Goal: Task Accomplishment & Management: Manage account settings

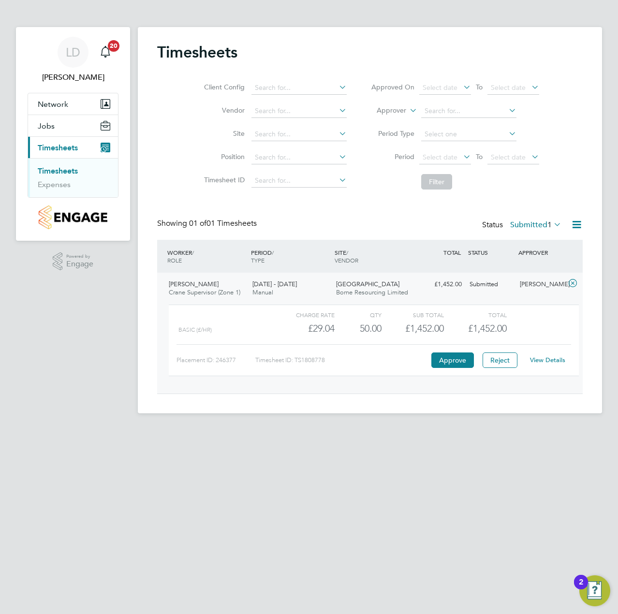
scroll to position [16, 94]
click at [505, 360] on button "Reject" at bounding box center [500, 360] width 35 height 15
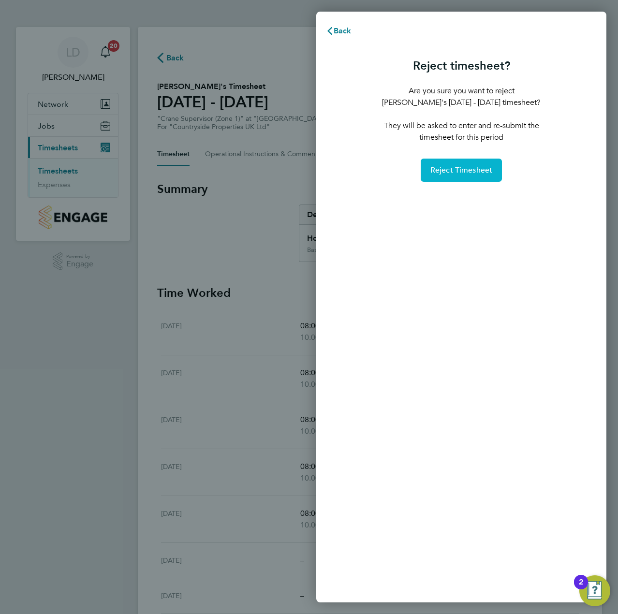
click at [443, 169] on span "Reject Timesheet" at bounding box center [461, 170] width 62 height 10
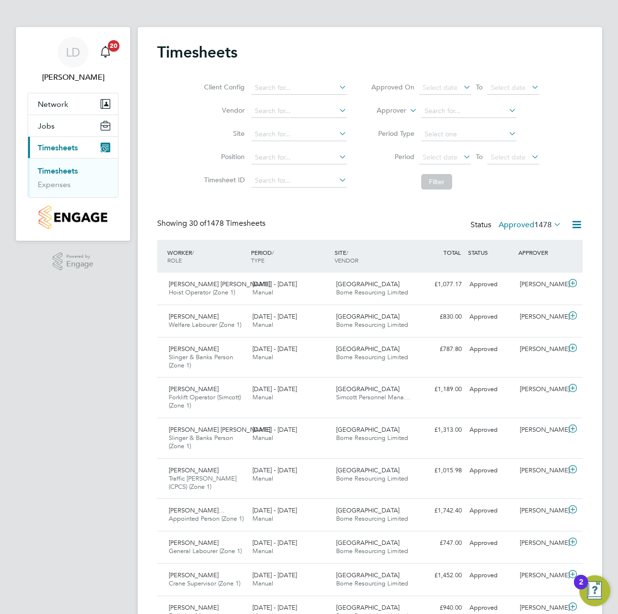
click at [540, 228] on span "1478" at bounding box center [542, 225] width 17 height 10
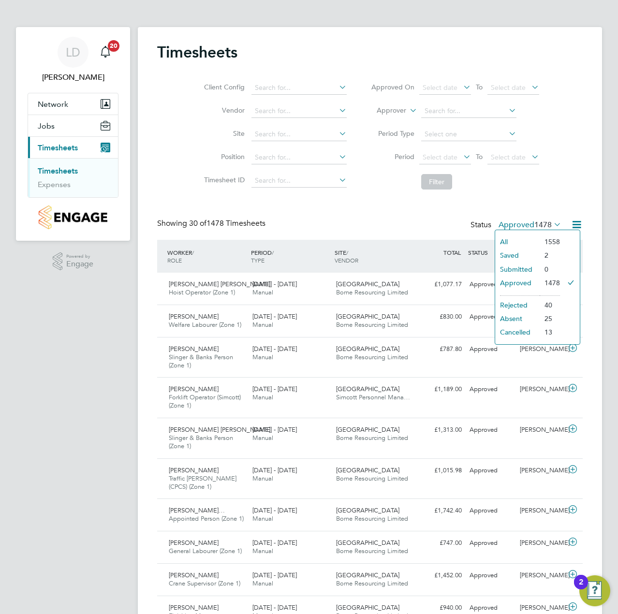
click at [521, 269] on li "Submitted" at bounding box center [517, 270] width 45 height 14
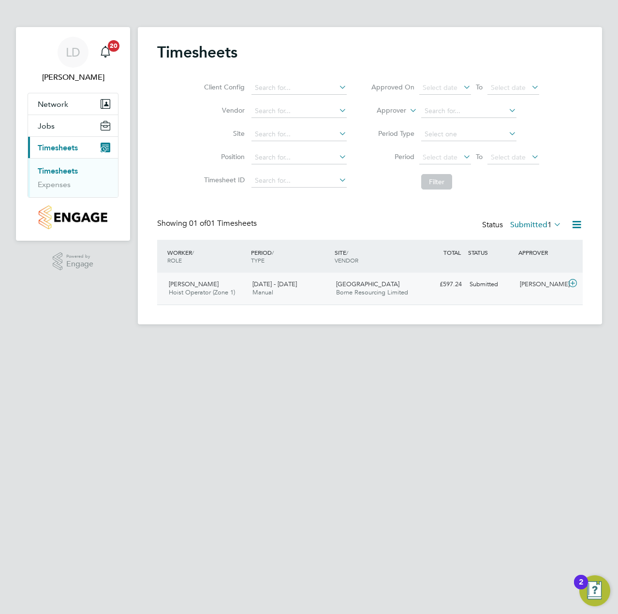
click at [575, 283] on icon at bounding box center [573, 284] width 12 height 8
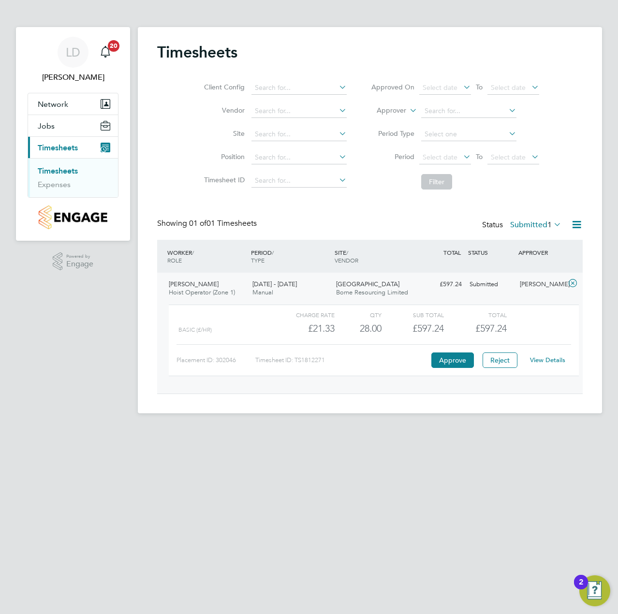
click at [542, 359] on link "View Details" at bounding box center [547, 360] width 35 height 8
click at [541, 229] on label "Submitted 1" at bounding box center [535, 225] width 51 height 10
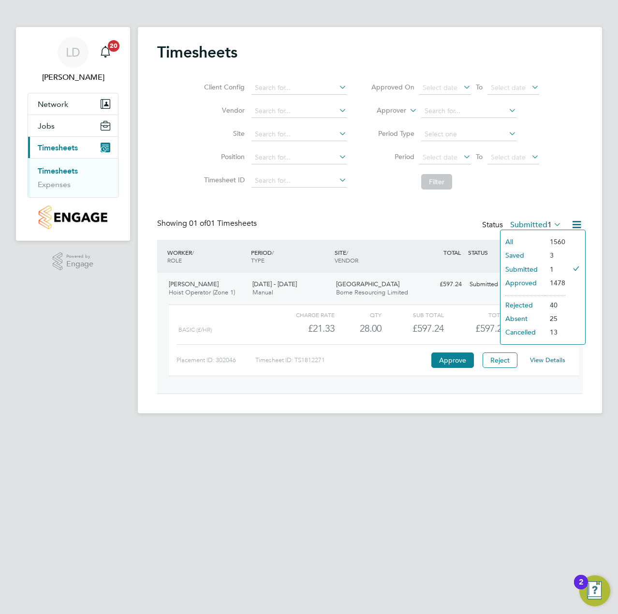
click at [407, 223] on div "Showing 01 of 01 Timesheets Status Submitted 1" at bounding box center [370, 229] width 426 height 21
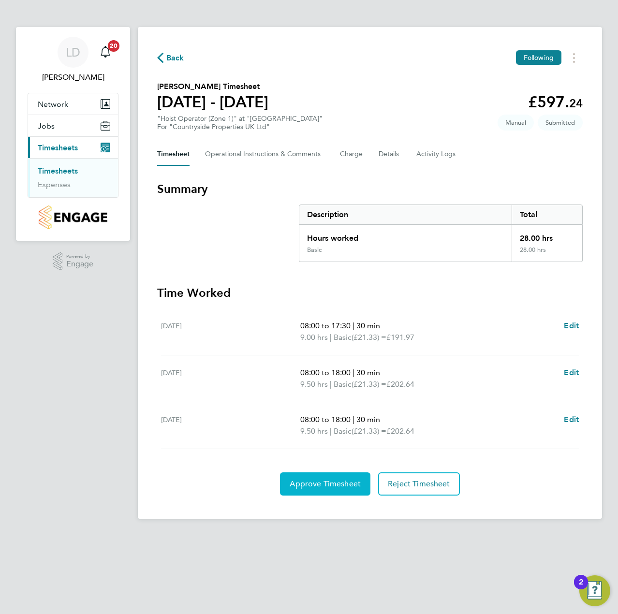
click at [342, 490] on button "Approve Timesheet" at bounding box center [325, 484] width 90 height 23
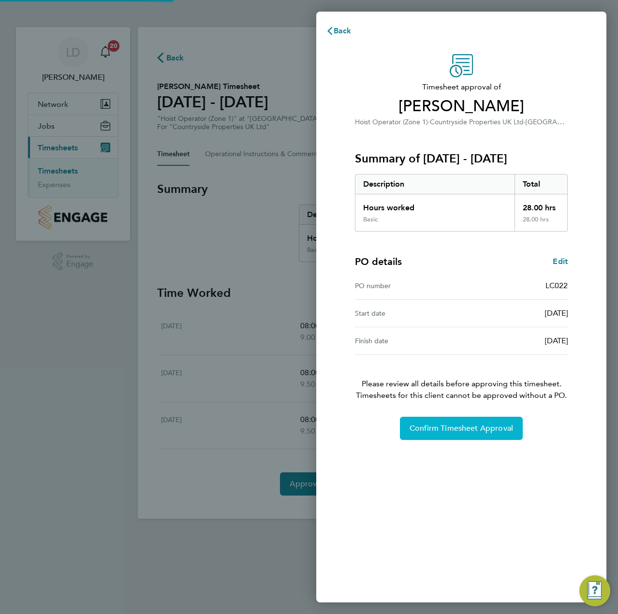
click at [456, 422] on button "Confirm Timesheet Approval" at bounding box center [461, 428] width 123 height 23
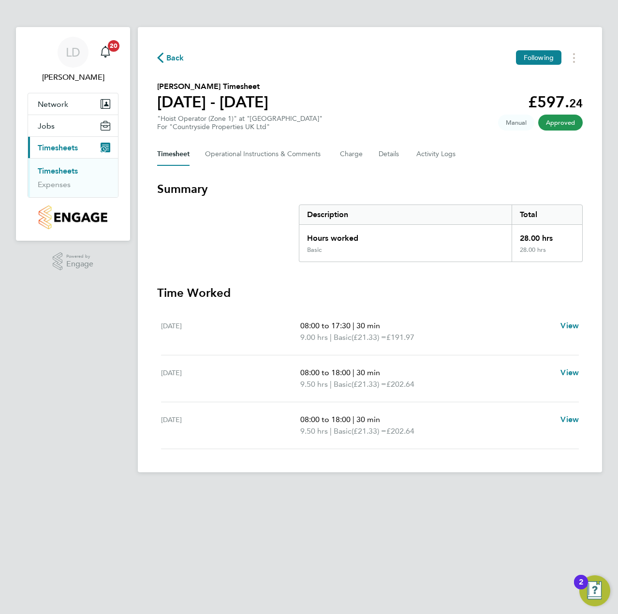
click at [357, 488] on html "LD Liam D'unienville Notifications 20 Applications: Network Team Members Sites …" at bounding box center [309, 244] width 618 height 488
click at [163, 54] on span "Back" at bounding box center [170, 57] width 27 height 9
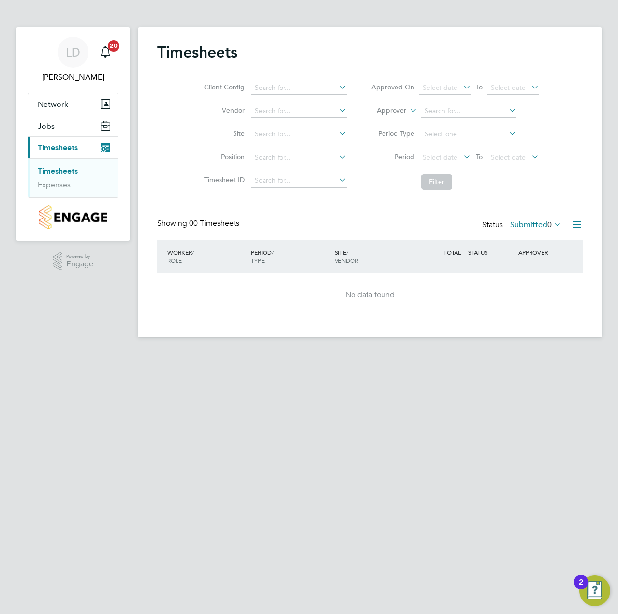
drag, startPoint x: 536, startPoint y: 225, endPoint x: 539, endPoint y: 231, distance: 6.3
click at [536, 225] on label "Submitted 0" at bounding box center [535, 225] width 51 height 10
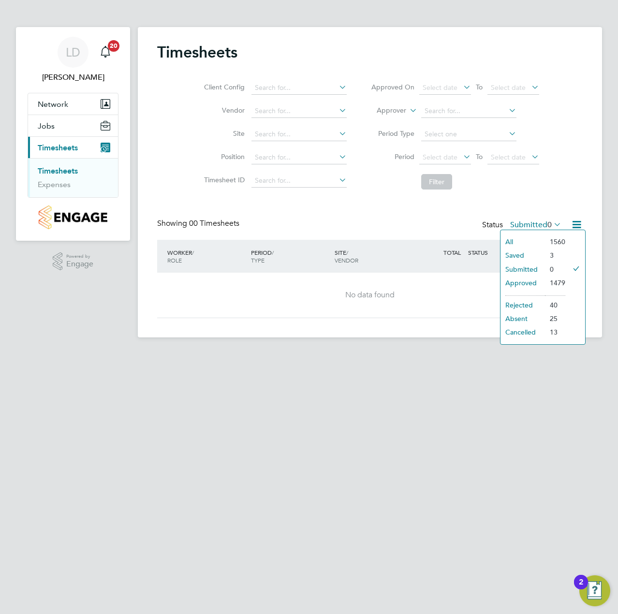
click at [521, 281] on li "Approved" at bounding box center [523, 283] width 45 height 14
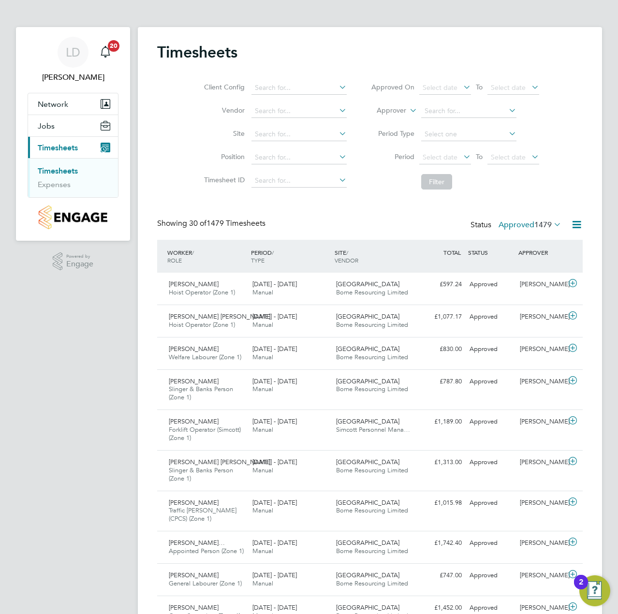
click at [534, 223] on span "1479" at bounding box center [542, 225] width 17 height 10
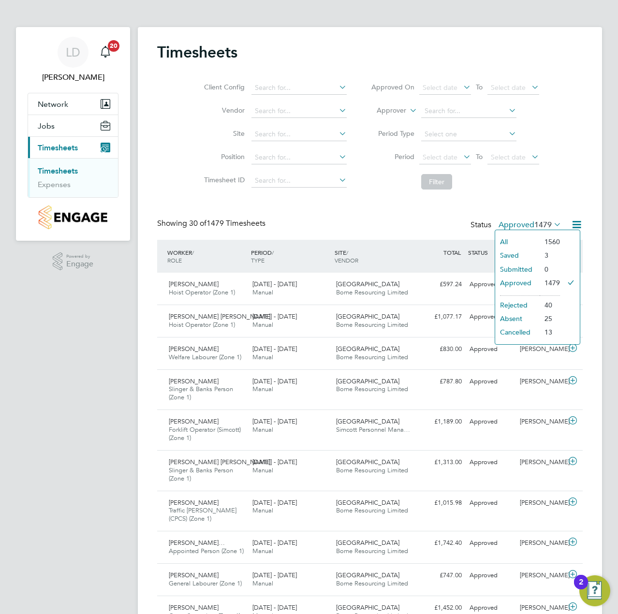
click at [522, 267] on li "Submitted" at bounding box center [517, 270] width 45 height 14
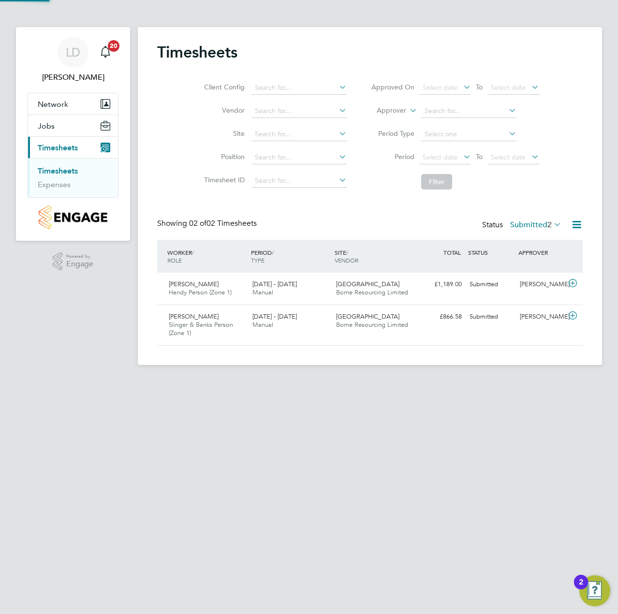
scroll to position [25, 84]
click at [573, 282] on icon at bounding box center [573, 284] width 12 height 8
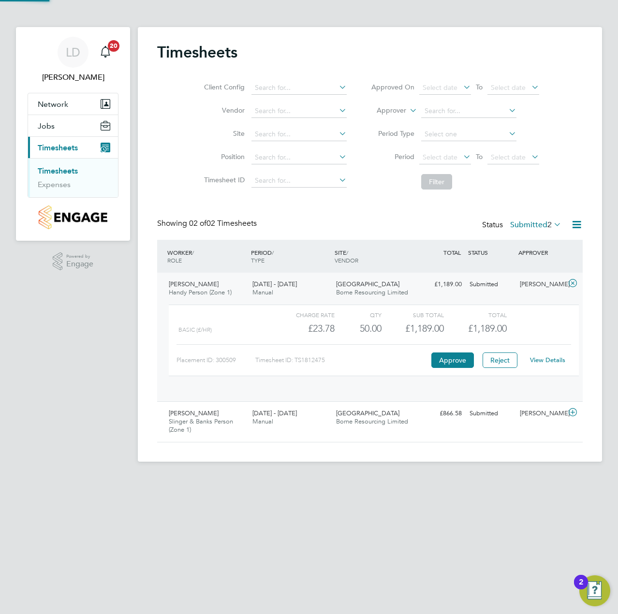
scroll to position [16, 94]
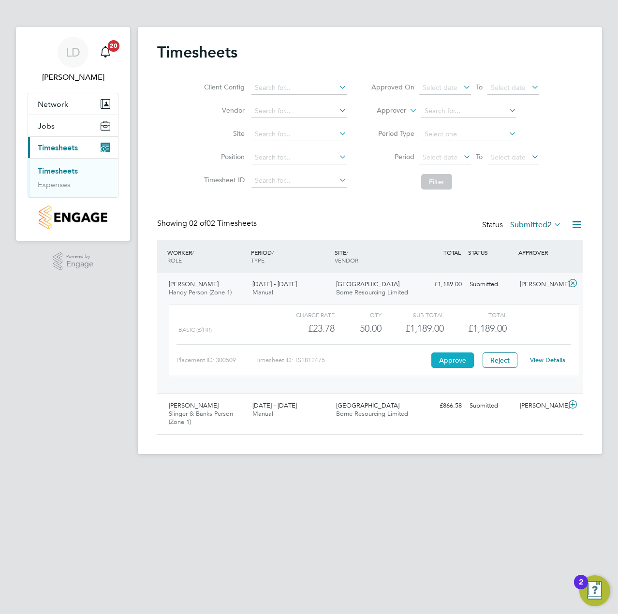
click at [444, 358] on button "Approve" at bounding box center [452, 360] width 43 height 15
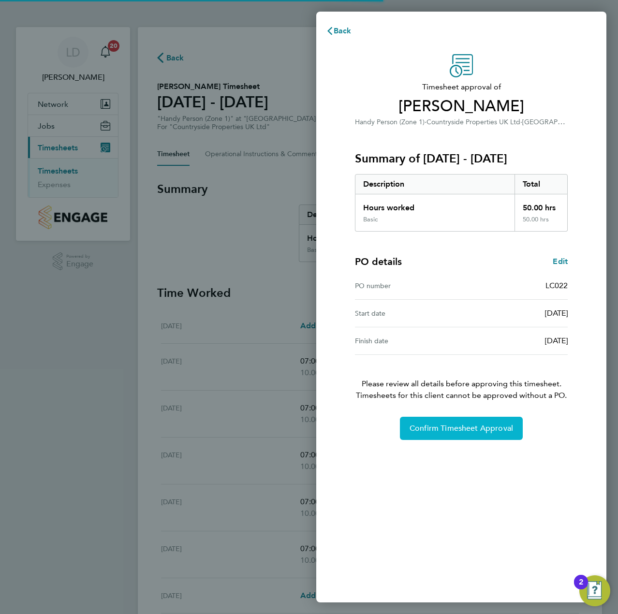
click at [434, 425] on span "Confirm Timesheet Approval" at bounding box center [462, 429] width 104 height 10
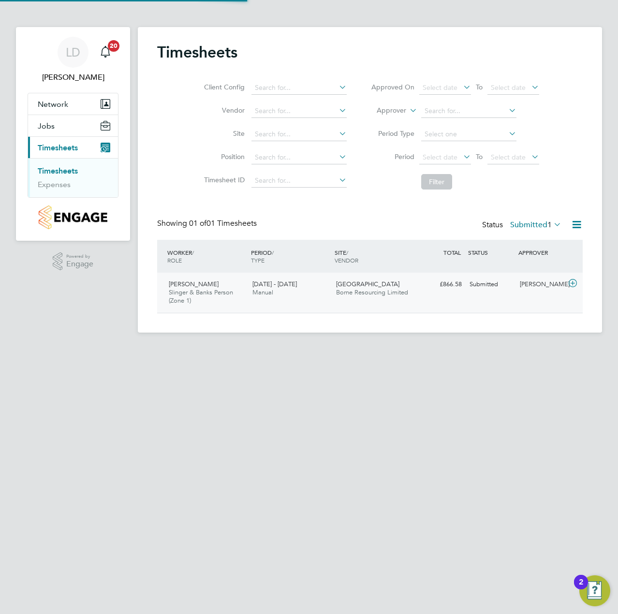
scroll to position [25, 84]
click at [575, 282] on icon at bounding box center [573, 284] width 12 height 8
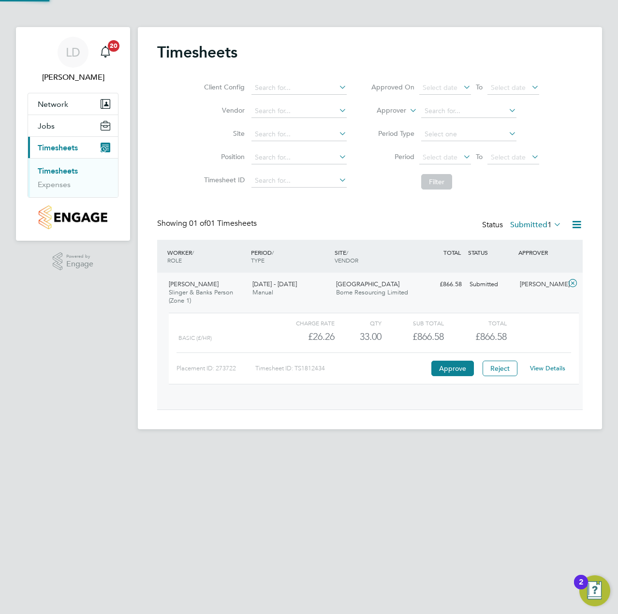
scroll to position [16, 94]
click at [540, 364] on link "View Details" at bounding box center [547, 368] width 35 height 8
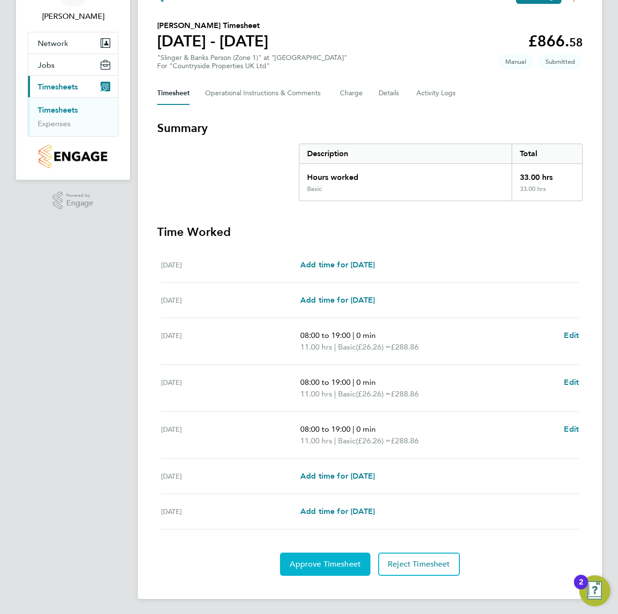
scroll to position [61, 0]
click at [323, 565] on span "Approve Timesheet" at bounding box center [325, 564] width 71 height 10
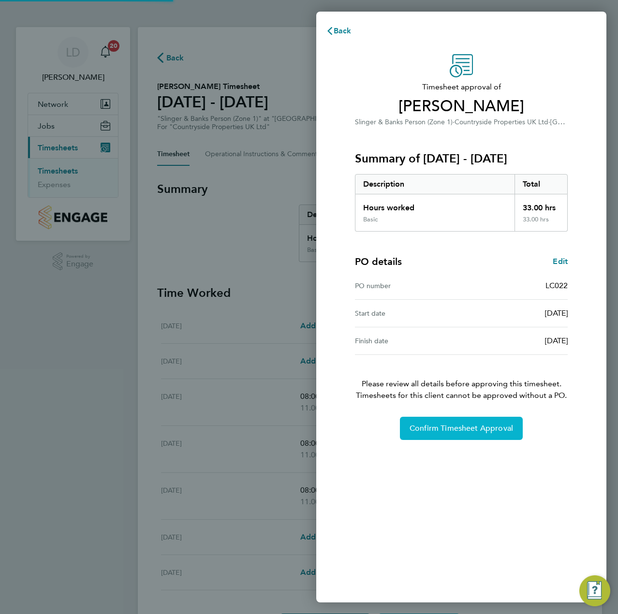
click at [451, 431] on span "Confirm Timesheet Approval" at bounding box center [462, 429] width 104 height 10
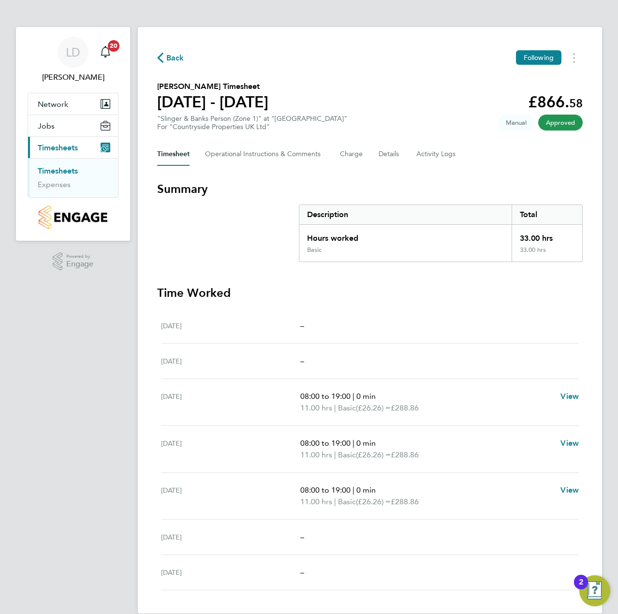
click at [182, 57] on span "Back" at bounding box center [175, 58] width 18 height 12
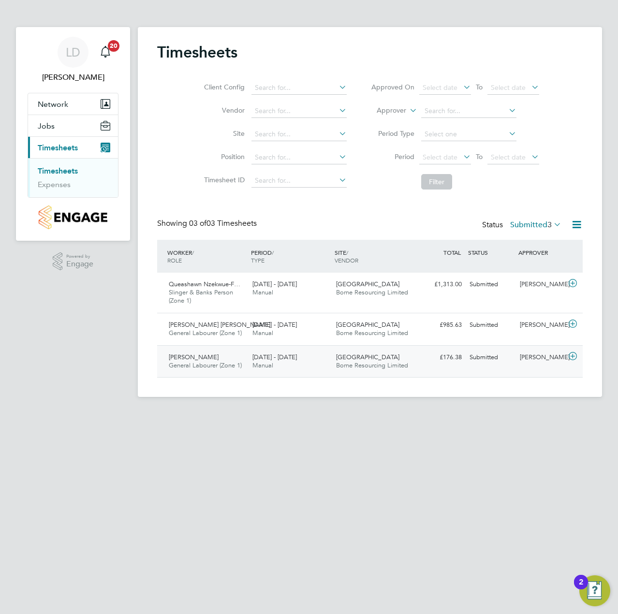
click at [571, 358] on icon at bounding box center [573, 357] width 12 height 8
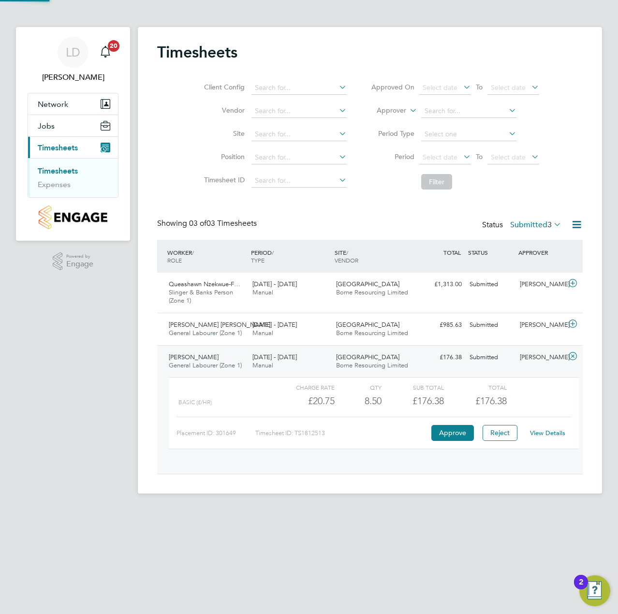
scroll to position [16, 94]
click at [453, 435] on button "Approve" at bounding box center [452, 432] width 43 height 15
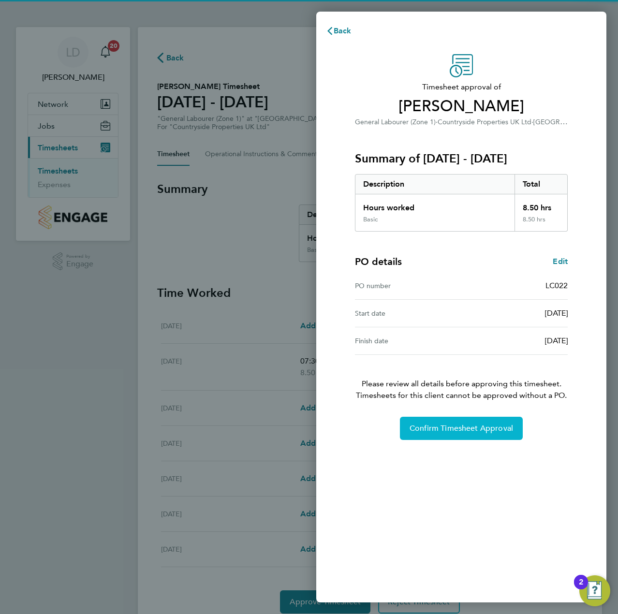
click at [433, 426] on span "Confirm Timesheet Approval" at bounding box center [462, 429] width 104 height 10
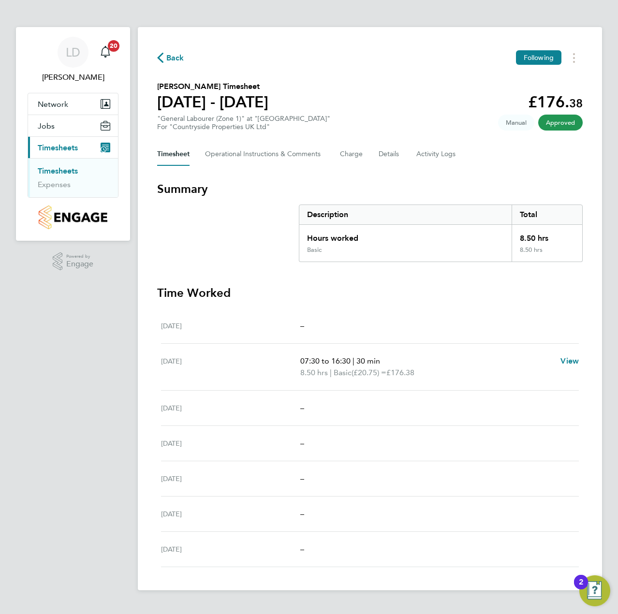
click at [175, 57] on span "Back" at bounding box center [175, 58] width 18 height 12
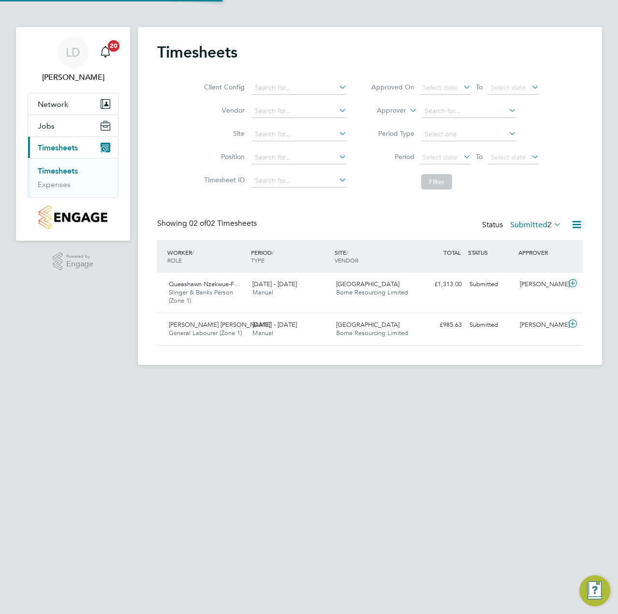
scroll to position [25, 84]
click at [573, 282] on icon at bounding box center [573, 284] width 12 height 8
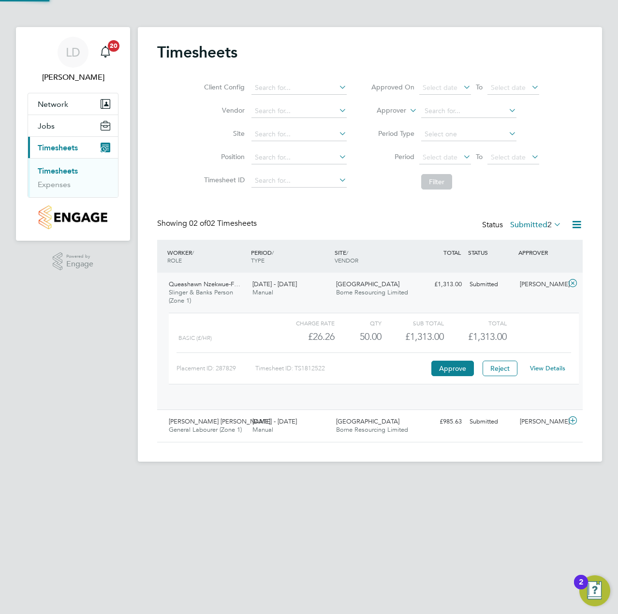
scroll to position [16, 94]
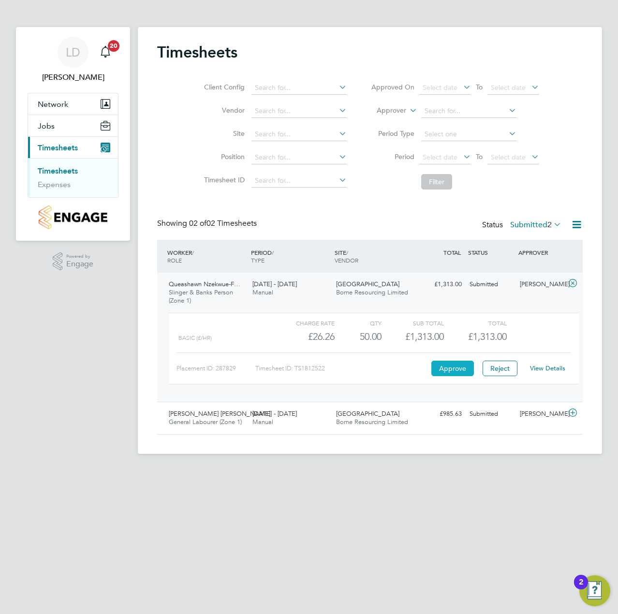
click at [458, 370] on button "Approve" at bounding box center [452, 368] width 43 height 15
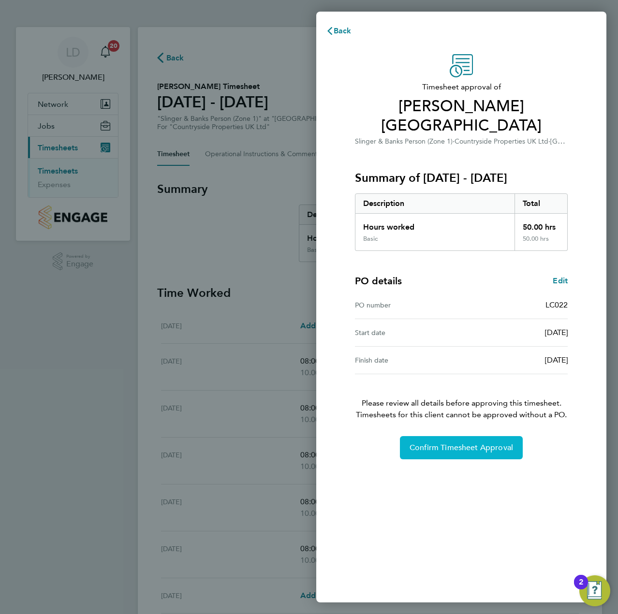
click at [415, 445] on button "Confirm Timesheet Approval" at bounding box center [461, 447] width 123 height 23
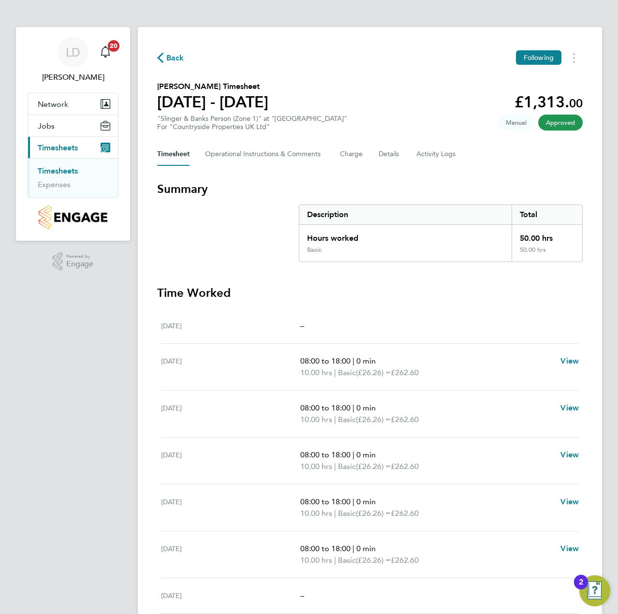
click at [175, 52] on span "Back" at bounding box center [175, 58] width 18 height 12
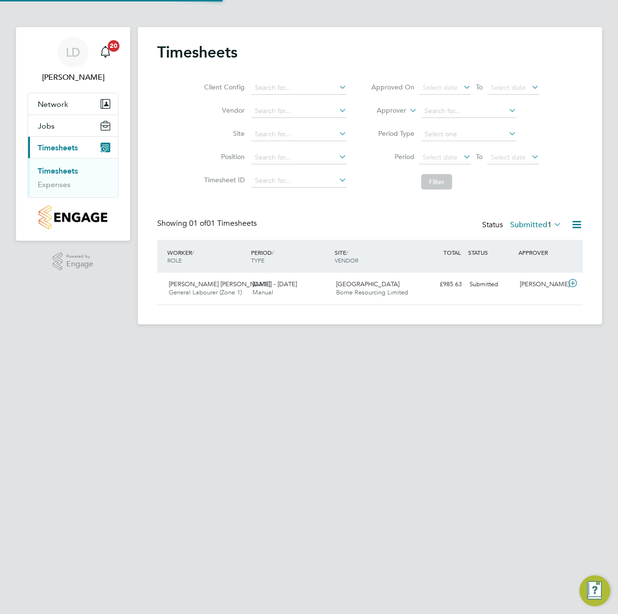
scroll to position [25, 84]
click at [573, 286] on icon at bounding box center [573, 284] width 12 height 8
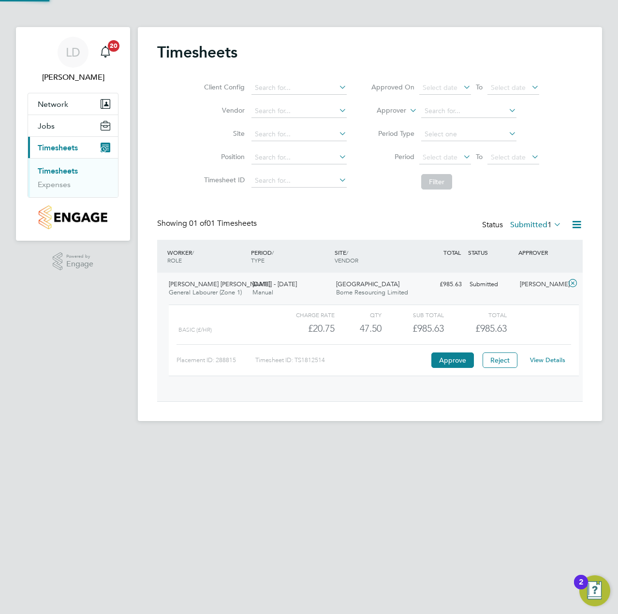
scroll to position [16, 94]
click at [554, 362] on link "View Details" at bounding box center [547, 360] width 35 height 8
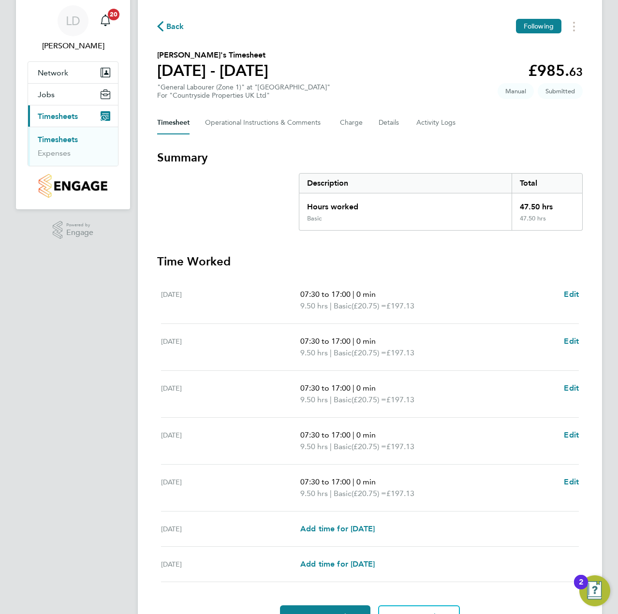
scroll to position [48, 0]
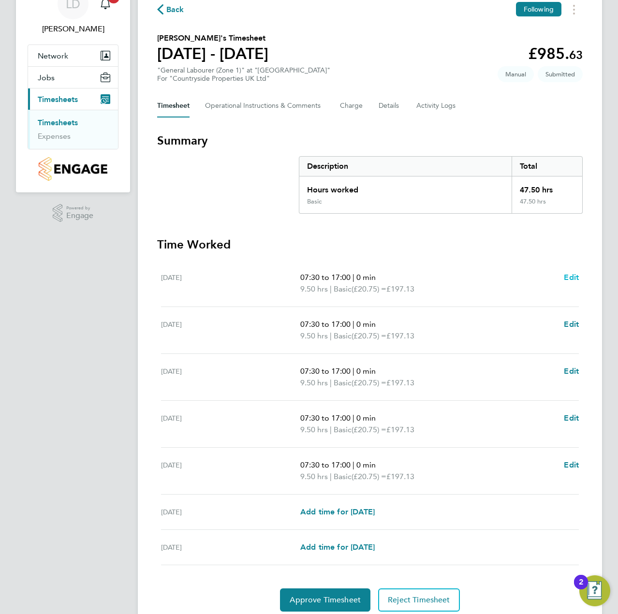
click at [570, 278] on span "Edit" at bounding box center [571, 277] width 15 height 9
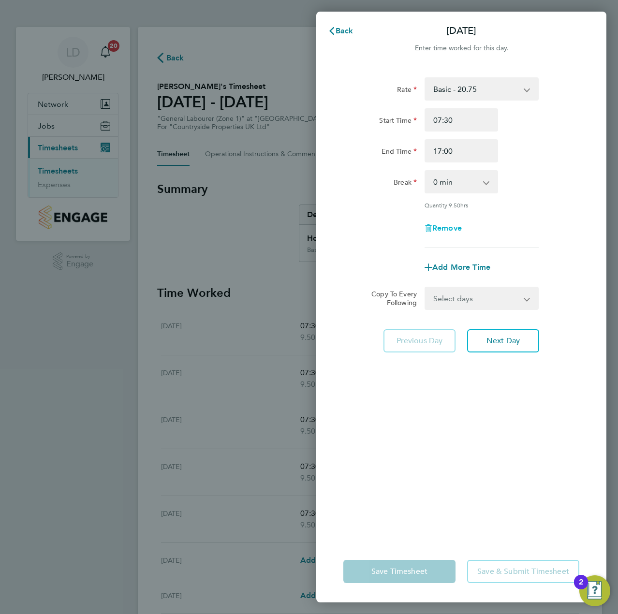
click at [443, 229] on span "Remove" at bounding box center [447, 227] width 30 height 9
select select "null"
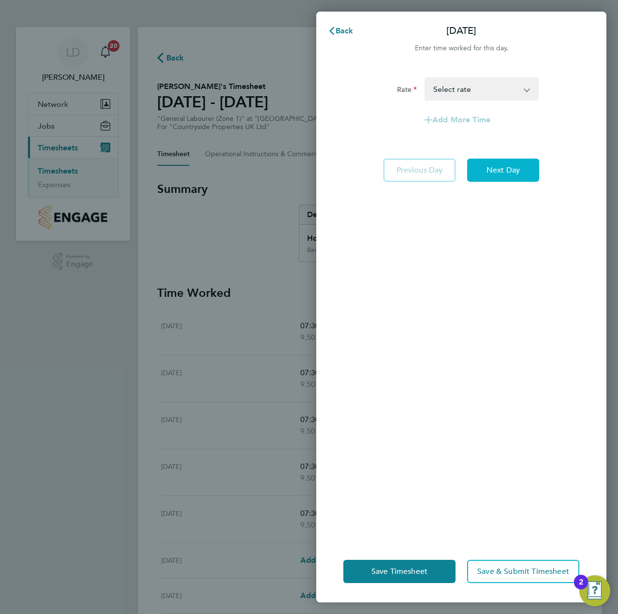
click at [511, 167] on span "Next Day" at bounding box center [503, 170] width 33 height 10
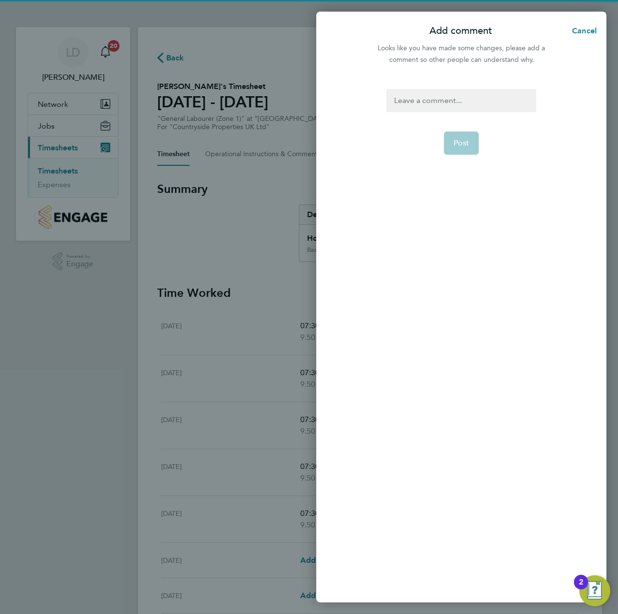
click at [477, 106] on div at bounding box center [460, 100] width 149 height 23
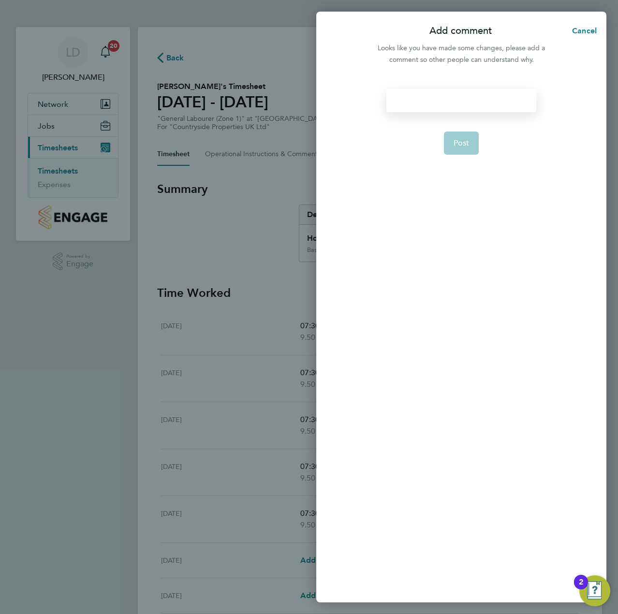
click at [498, 102] on div at bounding box center [460, 100] width 149 height 23
click at [472, 157] on button "Post" at bounding box center [461, 154] width 35 height 23
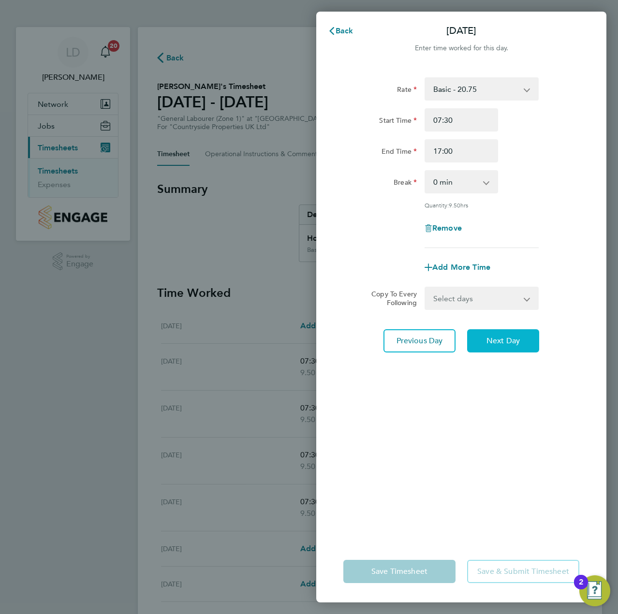
click at [489, 340] on span "Next Day" at bounding box center [503, 341] width 33 height 10
click at [345, 32] on span "Back" at bounding box center [345, 30] width 18 height 9
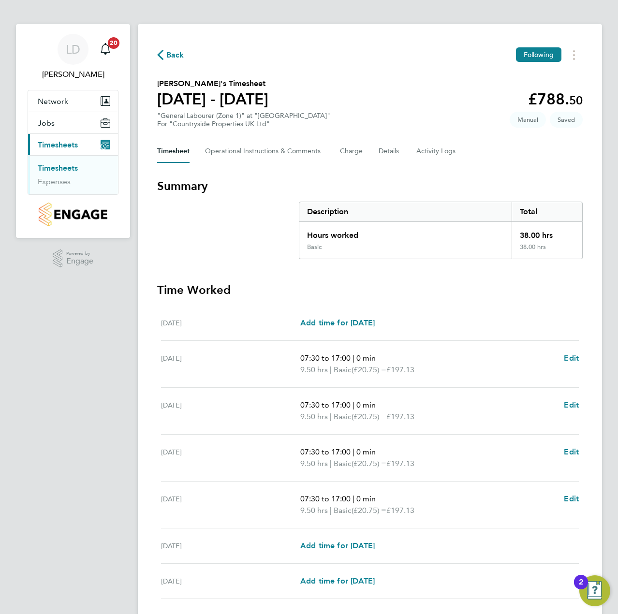
scroll to position [73, 0]
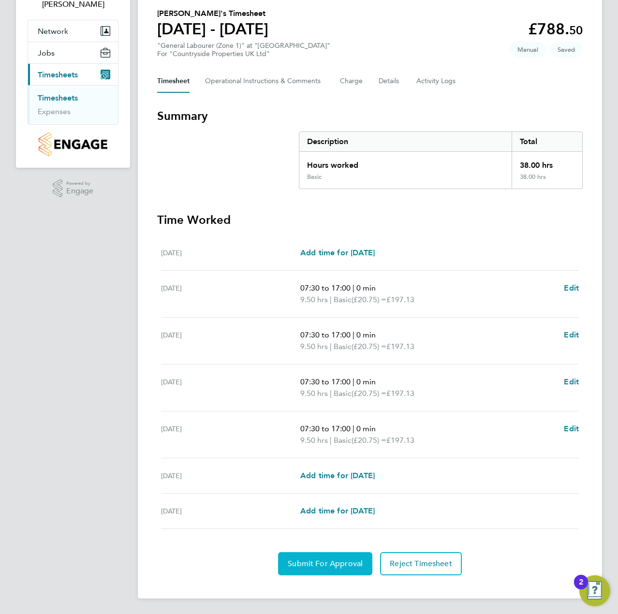
click at [303, 556] on button "Submit For Approval" at bounding box center [325, 563] width 94 height 23
click at [355, 567] on span "Approve Timesheet" at bounding box center [325, 564] width 71 height 10
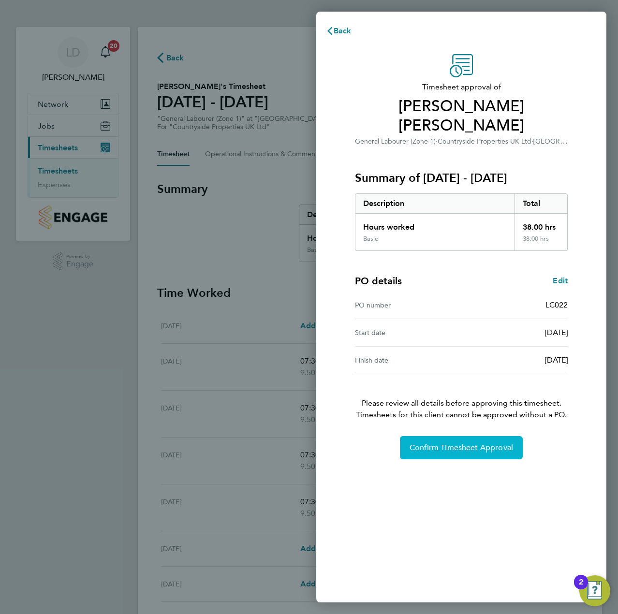
click at [439, 443] on span "Confirm Timesheet Approval" at bounding box center [462, 448] width 104 height 10
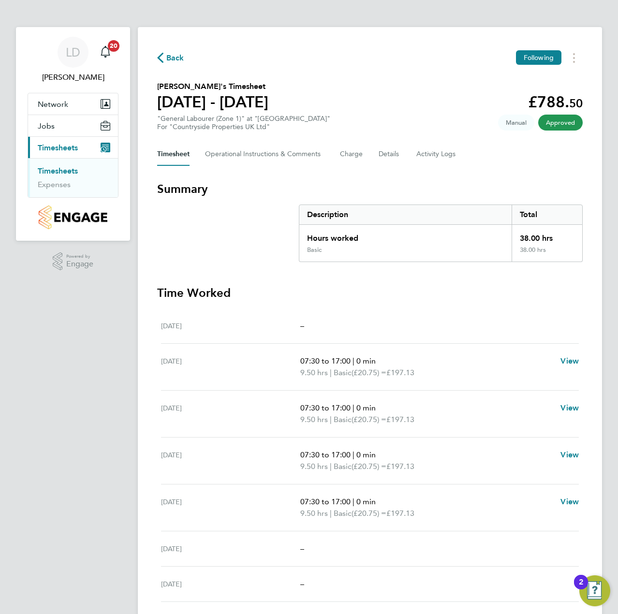
click at [167, 52] on span "Back" at bounding box center [175, 58] width 18 height 12
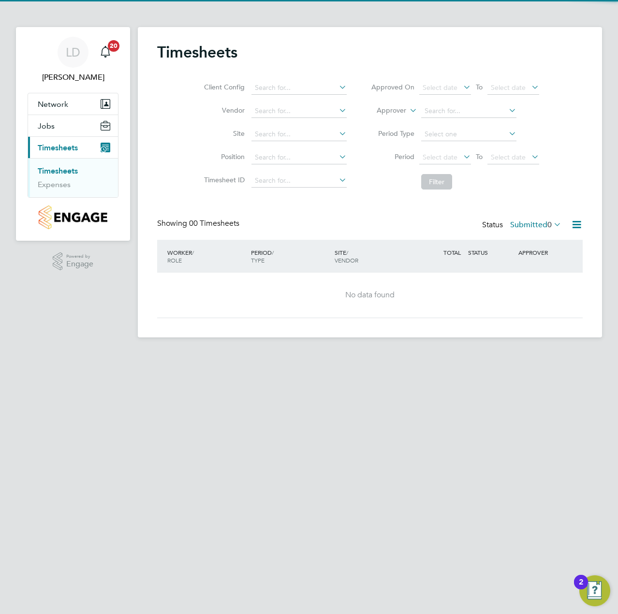
click at [542, 227] on label "Submitted 0" at bounding box center [535, 225] width 51 height 10
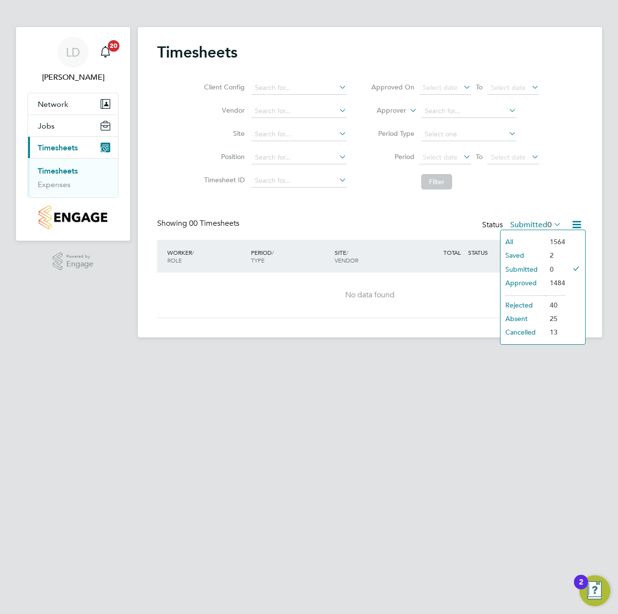
click at [520, 283] on li "Approved" at bounding box center [523, 283] width 45 height 14
